Goal: Transaction & Acquisition: Purchase product/service

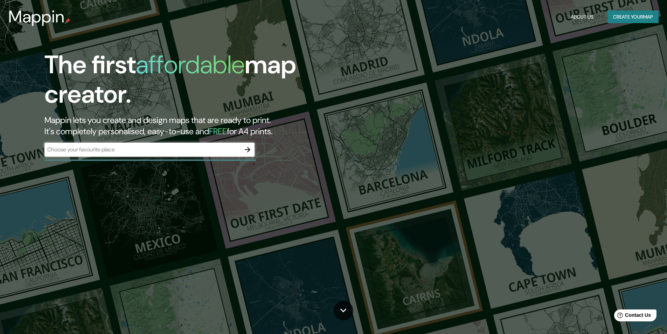
click at [534, 71] on div "The first affordable map creator. Mappin lets you create and design maps that a…" at bounding box center [333, 167] width 667 height 334
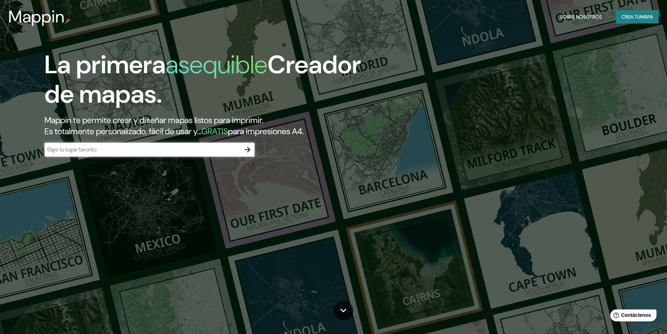
click at [118, 157] on div "​" at bounding box center [149, 150] width 210 height 15
click at [109, 145] on div "​" at bounding box center [149, 150] width 210 height 14
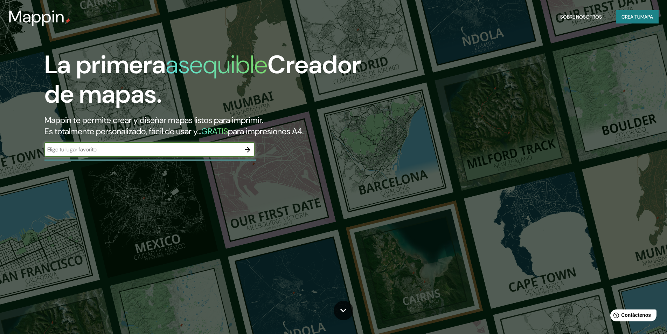
type input "b"
type input "Bucaramanga"
click at [246, 147] on icon "button" at bounding box center [247, 149] width 8 height 8
click at [140, 150] on input "text" at bounding box center [142, 149] width 196 height 8
type input "Bucaramanga, [GEOGRAPHIC_DATA]"
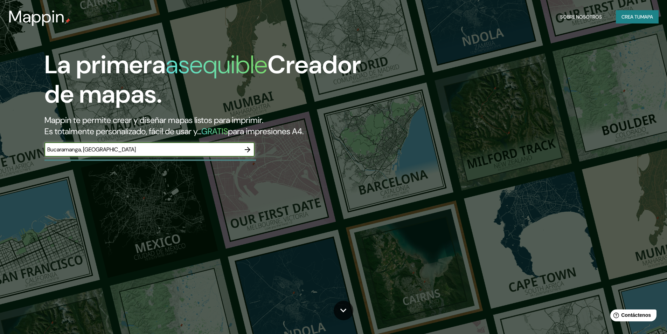
click at [250, 151] on icon "button" at bounding box center [247, 149] width 8 height 8
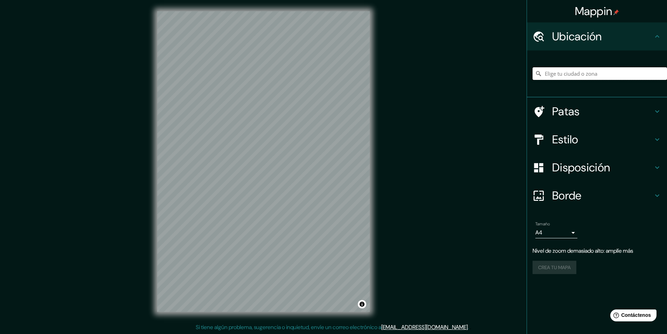
click at [597, 68] on input "Elige tu ciudad o zona" at bounding box center [600, 73] width 135 height 13
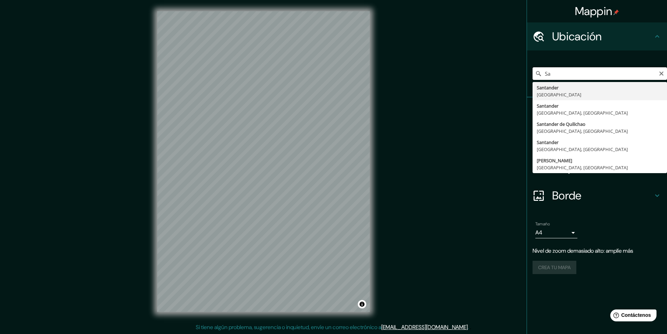
type input "S"
type input "Bucaramanga, [GEOGRAPHIC_DATA], [GEOGRAPHIC_DATA]"
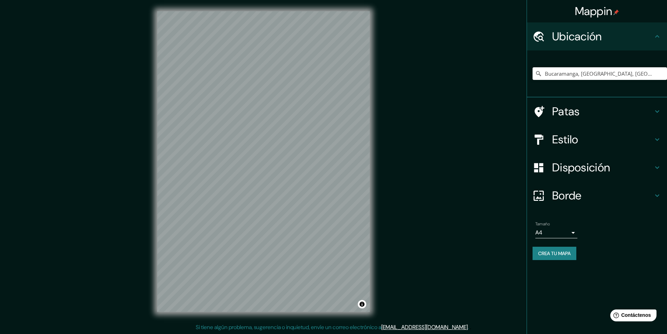
click at [566, 118] on font "Patas" at bounding box center [566, 111] width 28 height 15
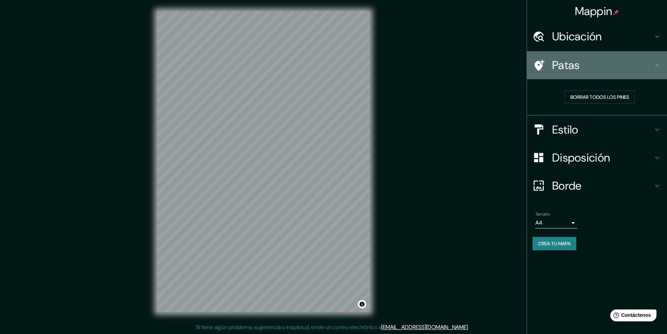
click at [598, 58] on h4 "Patas" at bounding box center [602, 65] width 101 height 14
click at [583, 68] on h4 "Patas" at bounding box center [602, 65] width 101 height 14
click at [652, 71] on h4 "Patas" at bounding box center [602, 65] width 101 height 14
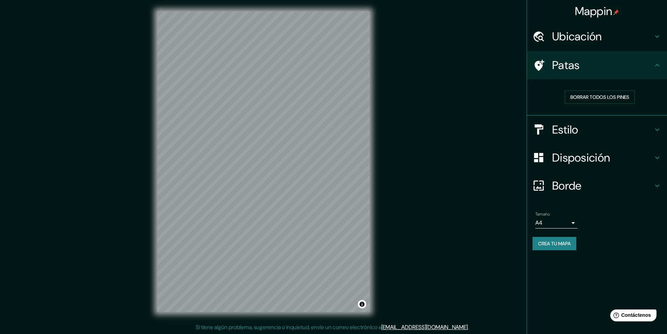
click at [598, 135] on h4 "Estilo" at bounding box center [602, 130] width 101 height 14
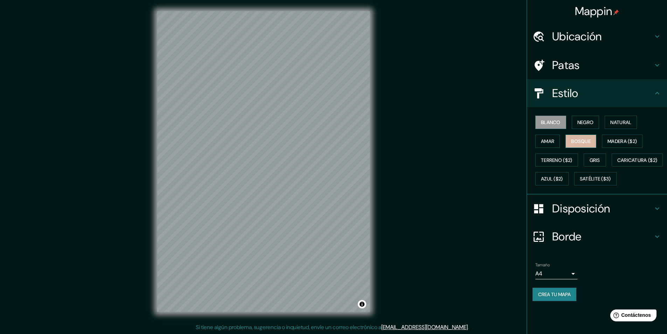
click at [582, 139] on font "Bosque" at bounding box center [581, 141] width 20 height 6
click at [587, 125] on font "Negro" at bounding box center [586, 122] width 16 height 6
click at [563, 121] on button "Blanco" at bounding box center [551, 122] width 31 height 13
click at [556, 140] on button "Amar" at bounding box center [548, 141] width 25 height 13
click at [561, 162] on font "Terreno ($2)" at bounding box center [557, 160] width 32 height 6
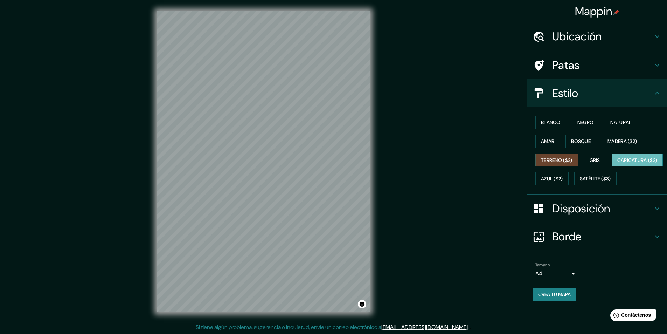
click at [618, 163] on font "Caricatura ($2)" at bounding box center [638, 160] width 40 height 6
click at [591, 139] on font "Bosque" at bounding box center [581, 141] width 20 height 6
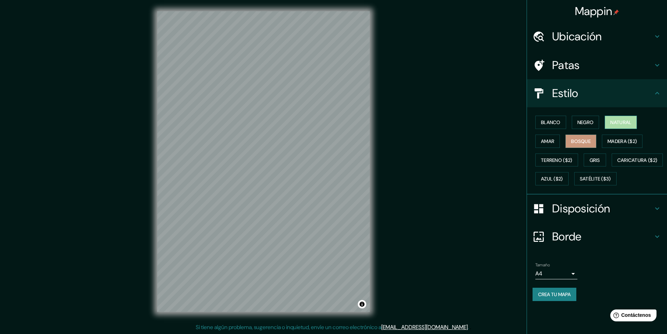
click at [621, 121] on font "Natural" at bounding box center [621, 122] width 21 height 6
click at [591, 118] on font "Negro" at bounding box center [586, 122] width 16 height 9
click at [616, 121] on font "Natural" at bounding box center [621, 122] width 21 height 6
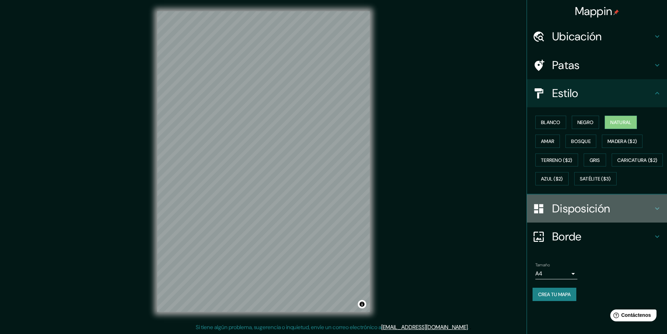
click at [587, 216] on font "Disposición" at bounding box center [581, 208] width 58 height 15
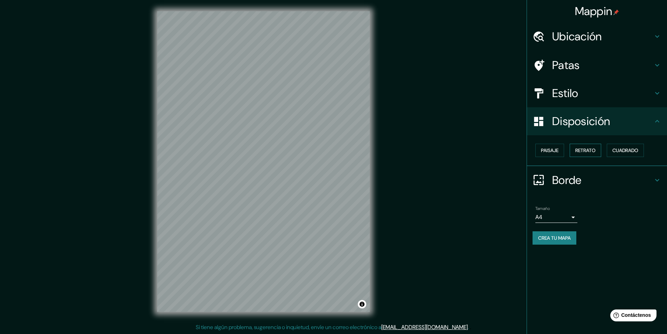
click at [585, 147] on font "Retrato" at bounding box center [586, 150] width 20 height 6
click at [559, 149] on font "Paisaje" at bounding box center [550, 150] width 18 height 6
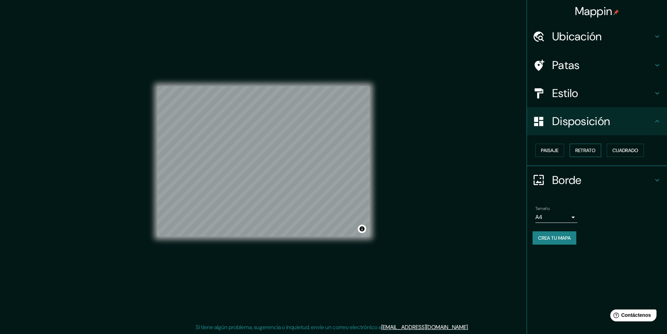
click at [580, 153] on font "Retrato" at bounding box center [586, 150] width 20 height 6
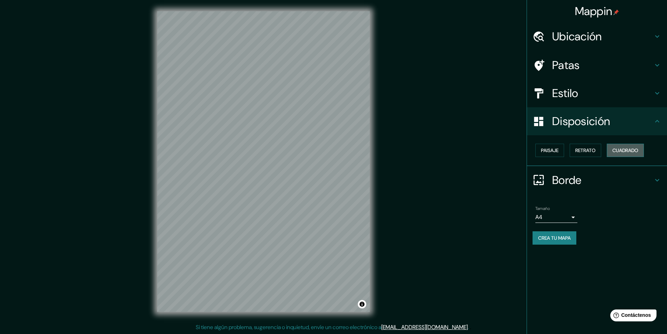
click at [622, 150] on font "Cuadrado" at bounding box center [626, 150] width 26 height 6
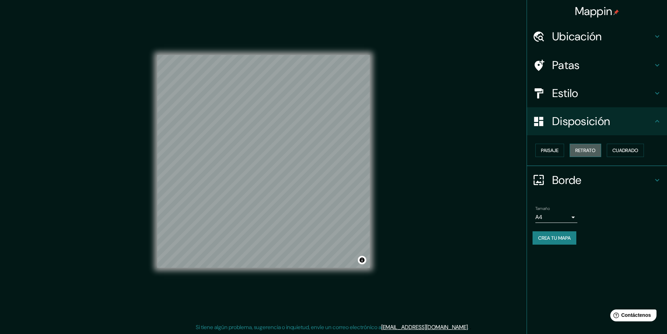
click at [600, 151] on button "Retrato" at bounding box center [586, 150] width 32 height 13
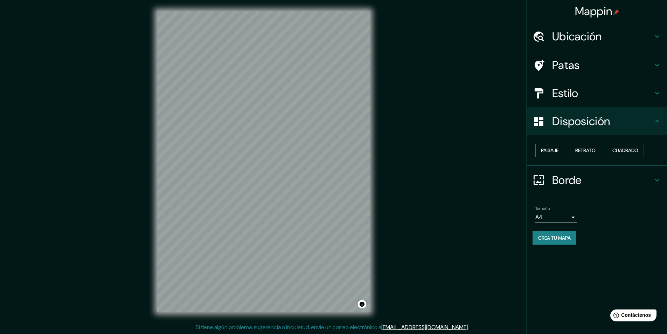
click at [555, 150] on font "Paisaje" at bounding box center [550, 150] width 18 height 6
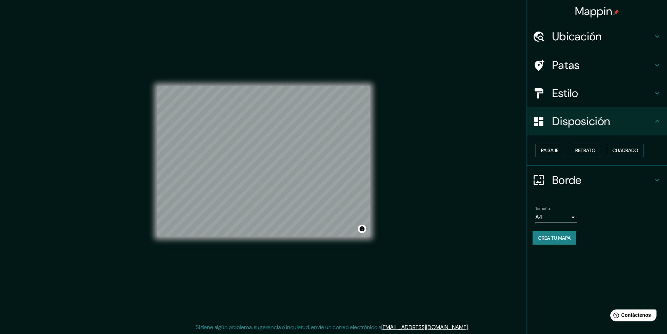
click at [621, 149] on font "Cuadrado" at bounding box center [626, 150] width 26 height 6
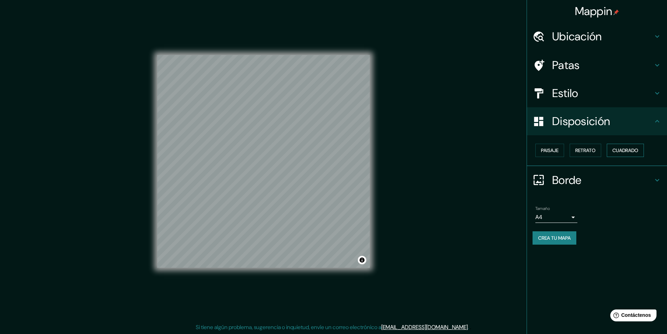
click at [620, 149] on font "Cuadrado" at bounding box center [626, 150] width 26 height 6
click at [555, 151] on font "Paisaje" at bounding box center [550, 150] width 18 height 6
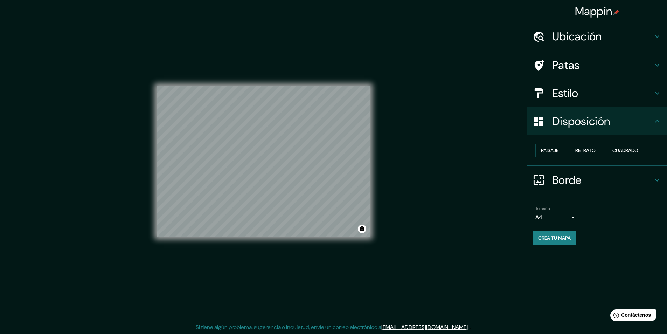
click at [578, 148] on font "Retrato" at bounding box center [586, 150] width 20 height 6
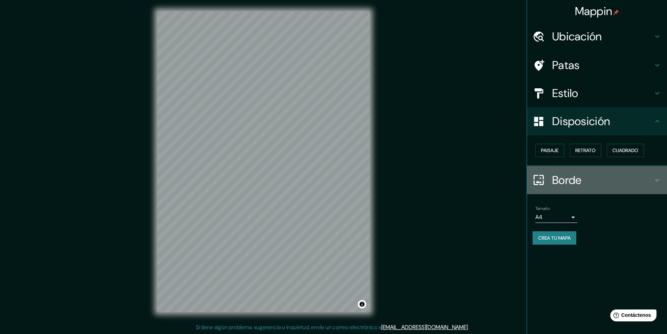
click at [563, 174] on font "Borde" at bounding box center [566, 180] width 29 height 15
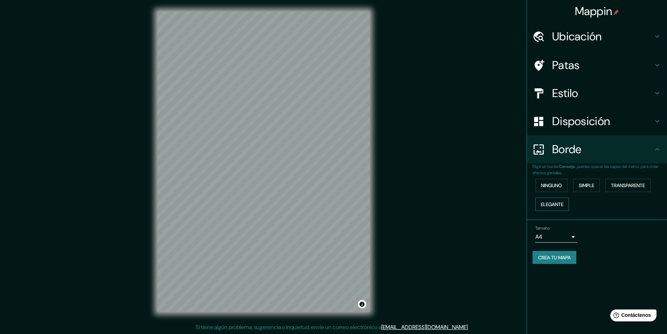
click at [561, 201] on font "Elegante" at bounding box center [552, 204] width 22 height 6
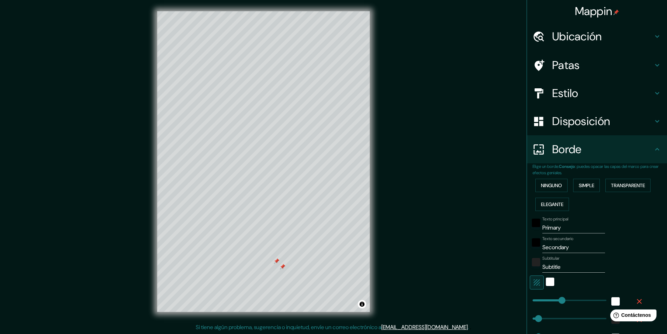
click at [595, 57] on div "Patas" at bounding box center [597, 65] width 140 height 28
type input "243"
type input "49"
type input "24"
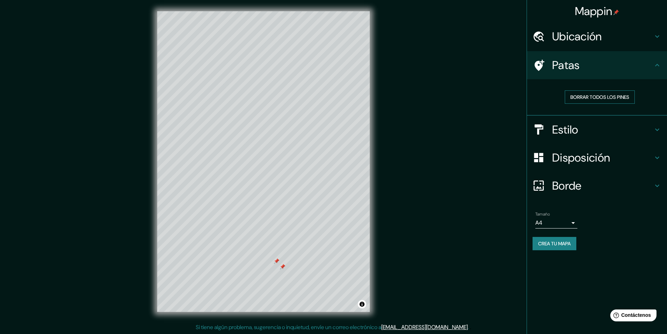
click at [594, 97] on font "Borrar todos los pines" at bounding box center [600, 97] width 59 height 6
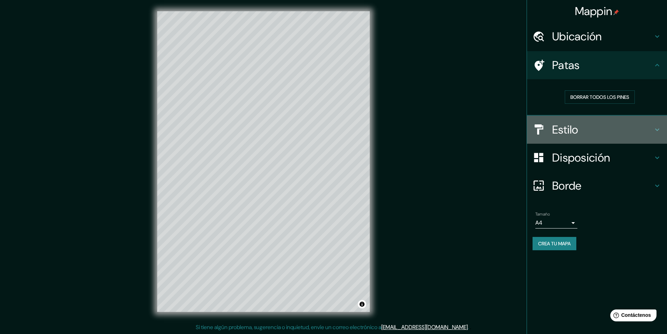
click at [571, 135] on font "Estilo" at bounding box center [565, 129] width 26 height 15
type input "243"
type input "49"
type input "24"
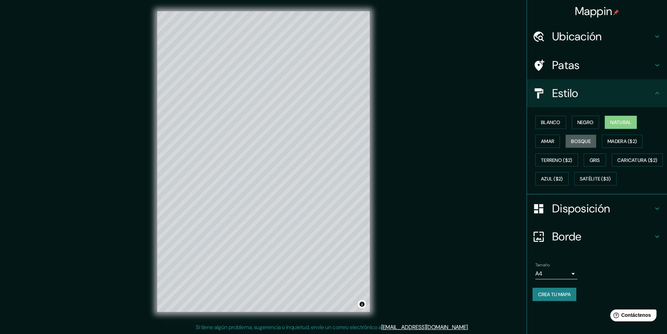
click at [571, 135] on button "Bosque" at bounding box center [581, 141] width 31 height 13
click at [548, 121] on font "Blanco" at bounding box center [551, 122] width 20 height 6
click at [570, 141] on button "Bosque" at bounding box center [581, 141] width 31 height 13
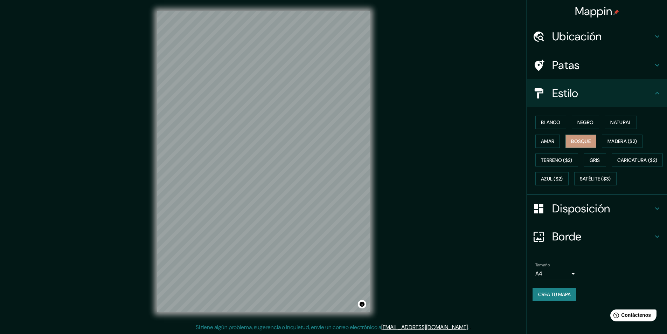
click at [594, 37] on font "Ubicación" at bounding box center [577, 36] width 50 height 15
type input "270"
type input "54"
type input "27"
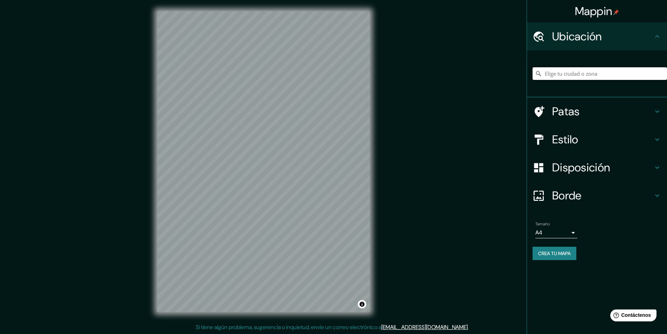
click at [618, 76] on input "Elige tu ciudad o zona" at bounding box center [600, 73] width 135 height 13
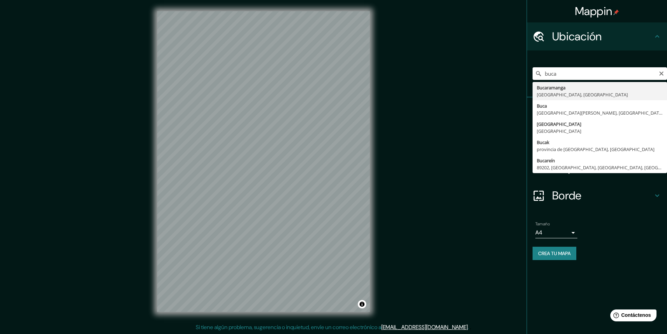
type input "Bucaramanga, [GEOGRAPHIC_DATA], [GEOGRAPHIC_DATA]"
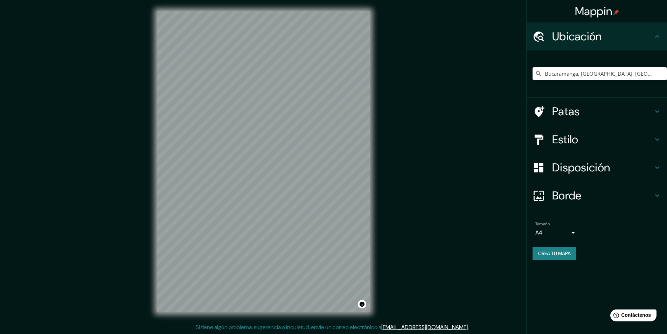
click at [588, 135] on h4 "Estilo" at bounding box center [602, 139] width 101 height 14
type input "270"
type input "54"
type input "27"
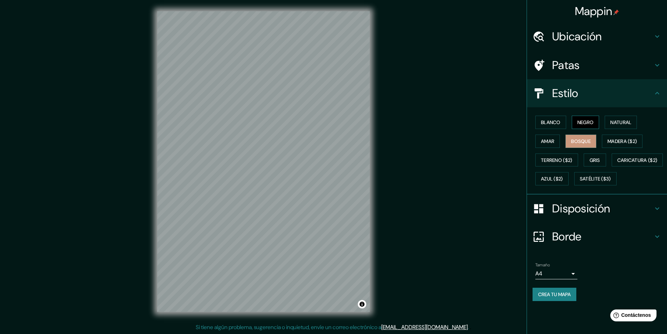
click at [586, 118] on font "Negro" at bounding box center [586, 122] width 16 height 9
click at [621, 119] on font "Natural" at bounding box center [621, 122] width 21 height 6
click at [549, 301] on button "Crea tu mapa" at bounding box center [555, 294] width 44 height 13
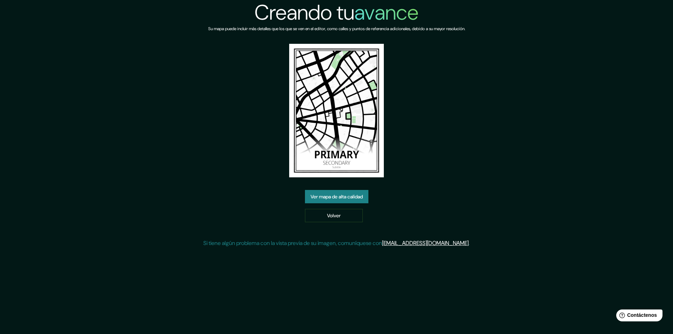
click at [342, 150] on img at bounding box center [336, 110] width 95 height 133
click at [325, 213] on link "Volver" at bounding box center [334, 215] width 58 height 13
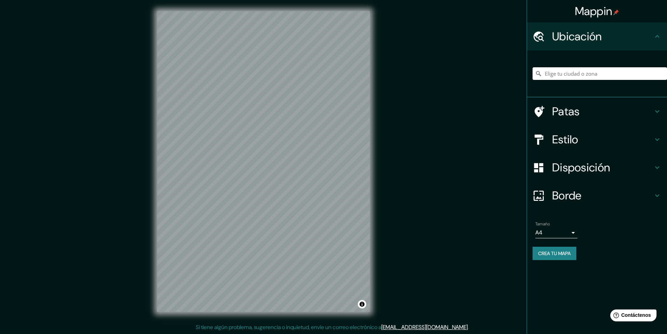
click at [572, 74] on input "Elige tu ciudad o zona" at bounding box center [600, 73] width 135 height 13
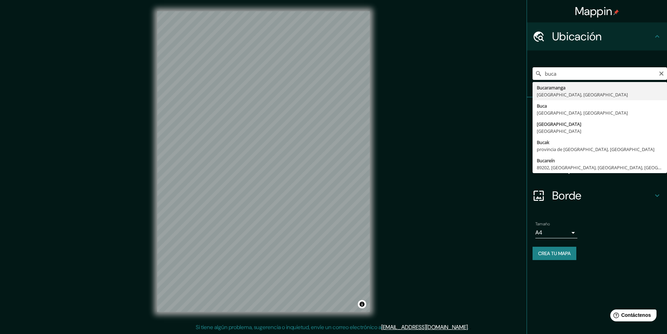
type input "Bucaramanga, [GEOGRAPHIC_DATA], [GEOGRAPHIC_DATA]"
